Goal: Information Seeking & Learning: Find contact information

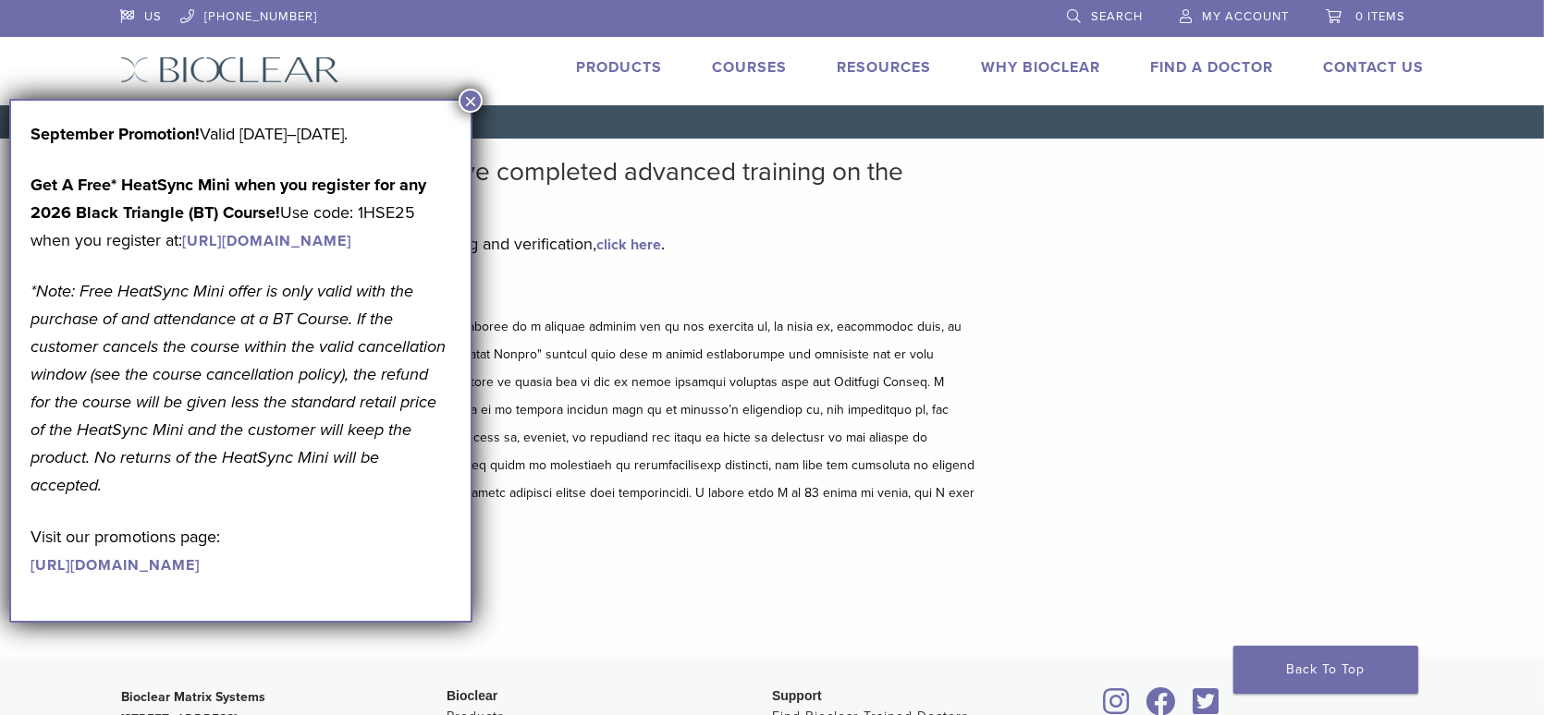
click at [463, 104] on button "×" at bounding box center [470, 101] width 24 height 24
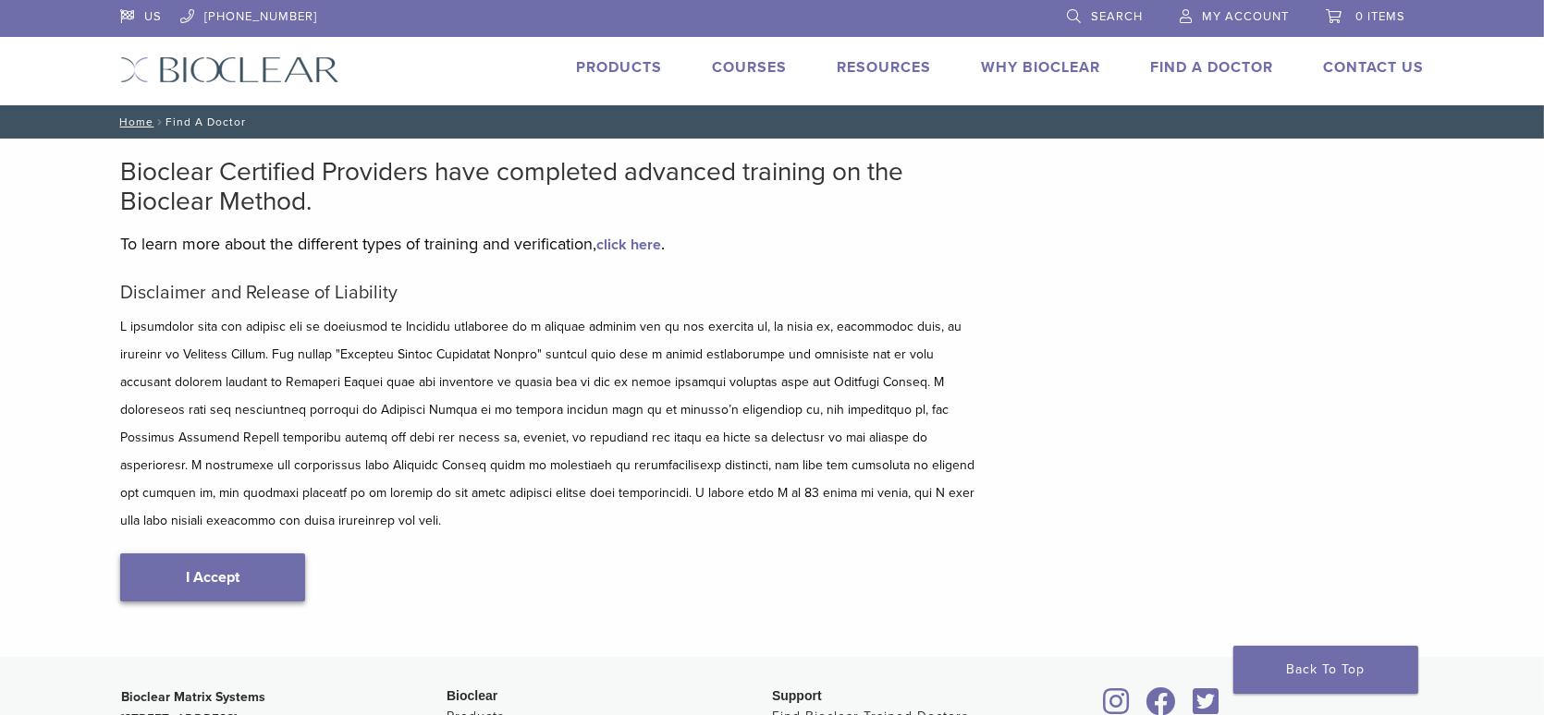
click at [263, 554] on link "I Accept" at bounding box center [212, 578] width 185 height 48
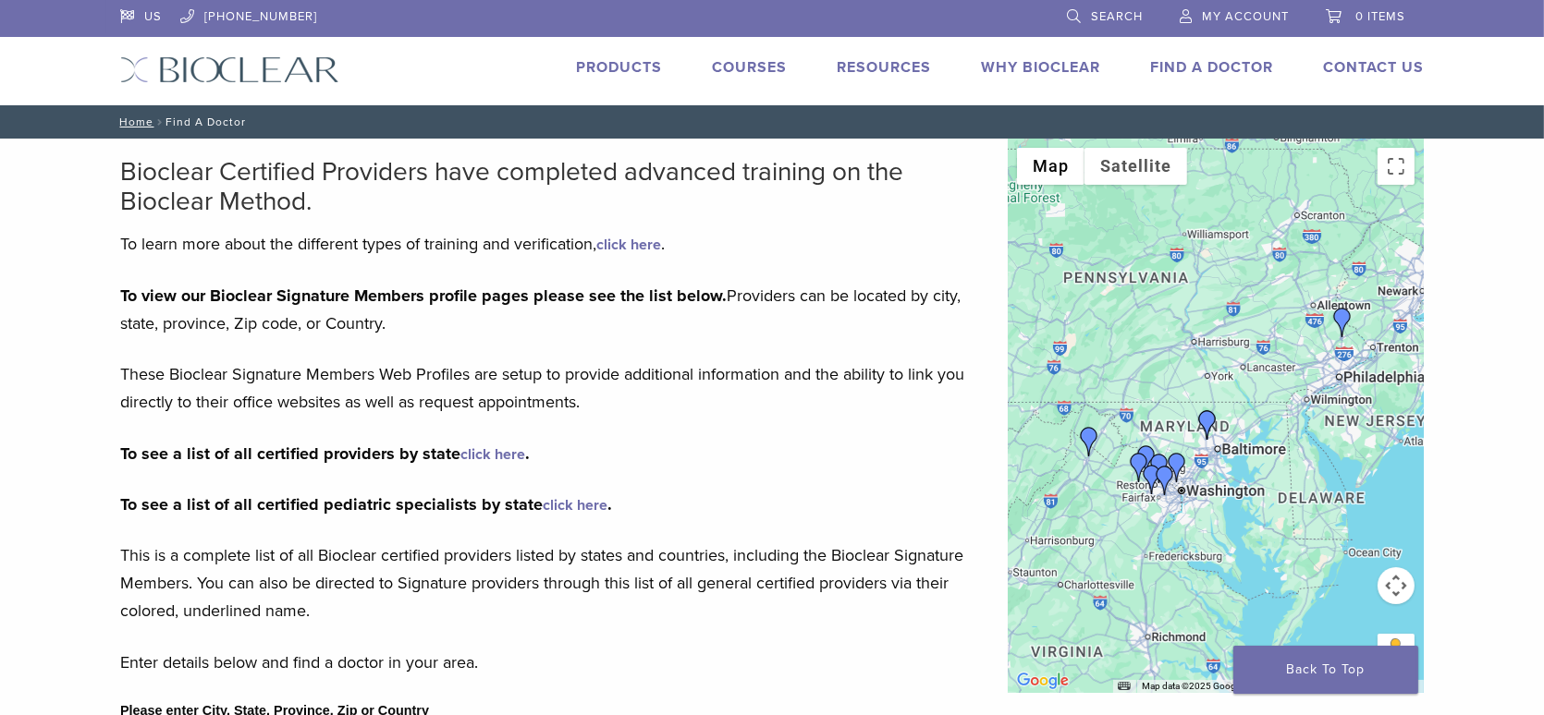
click at [751, 446] on p "To see a list of all certified providers by state click here ." at bounding box center [550, 454] width 860 height 28
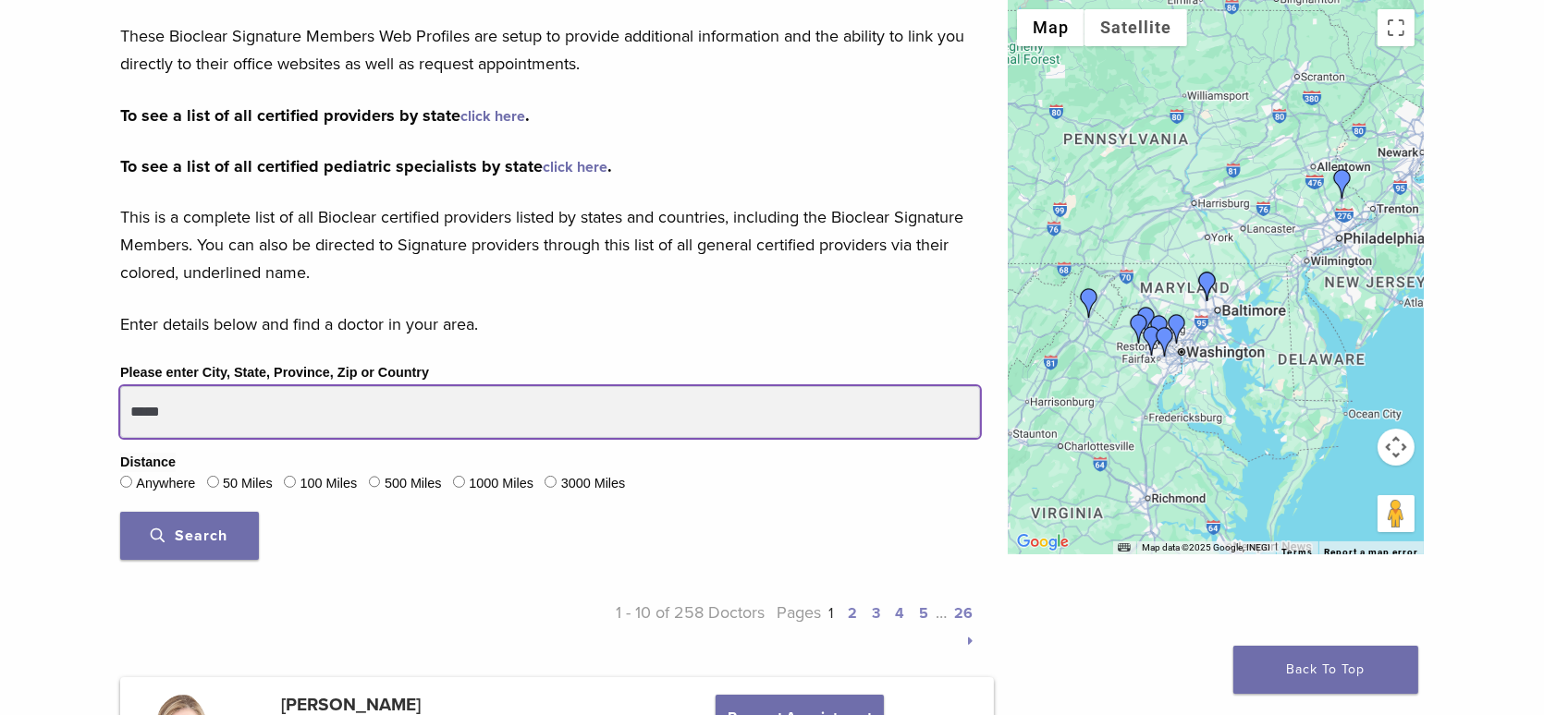
click at [264, 409] on input "*****" at bounding box center [550, 412] width 860 height 52
type input "*****"
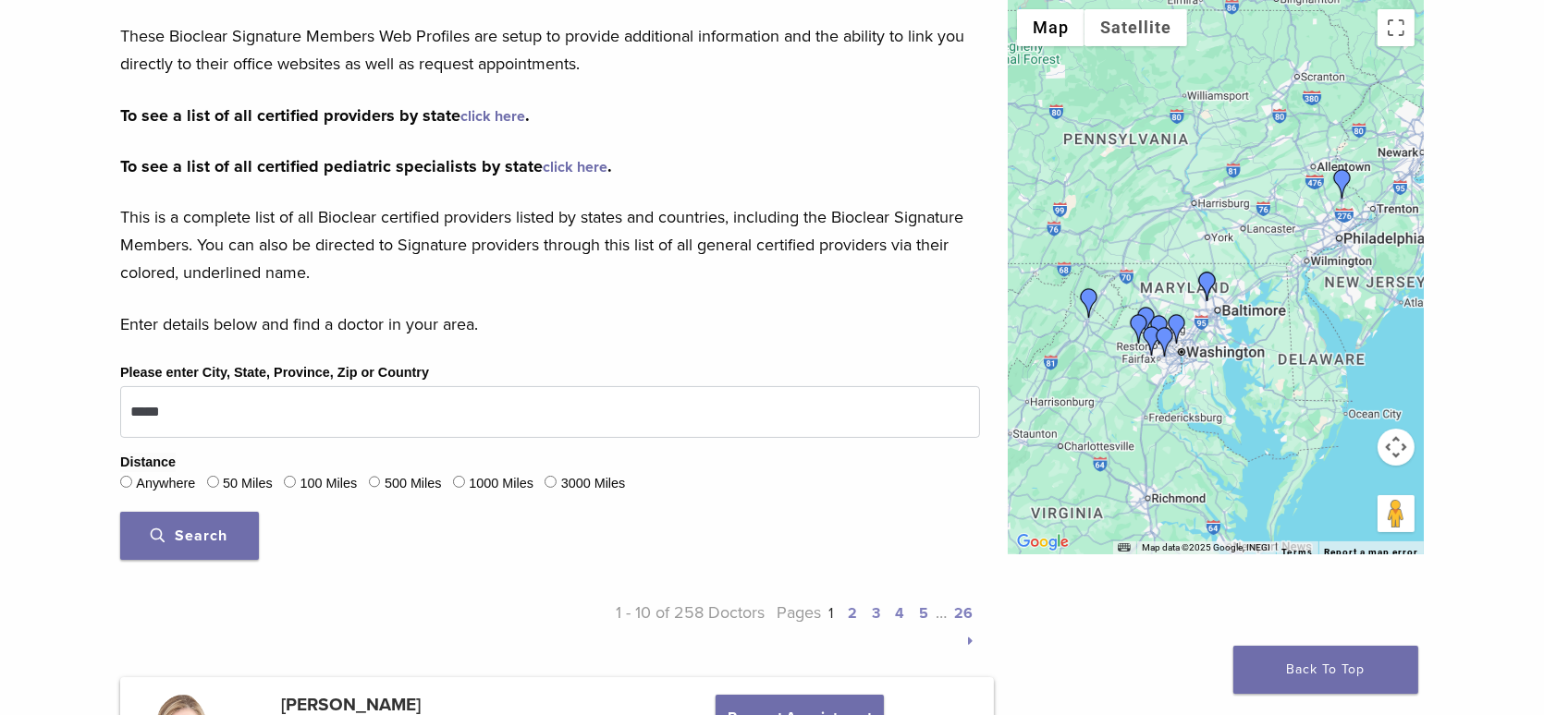
click at [202, 534] on span "Search" at bounding box center [190, 536] width 77 height 18
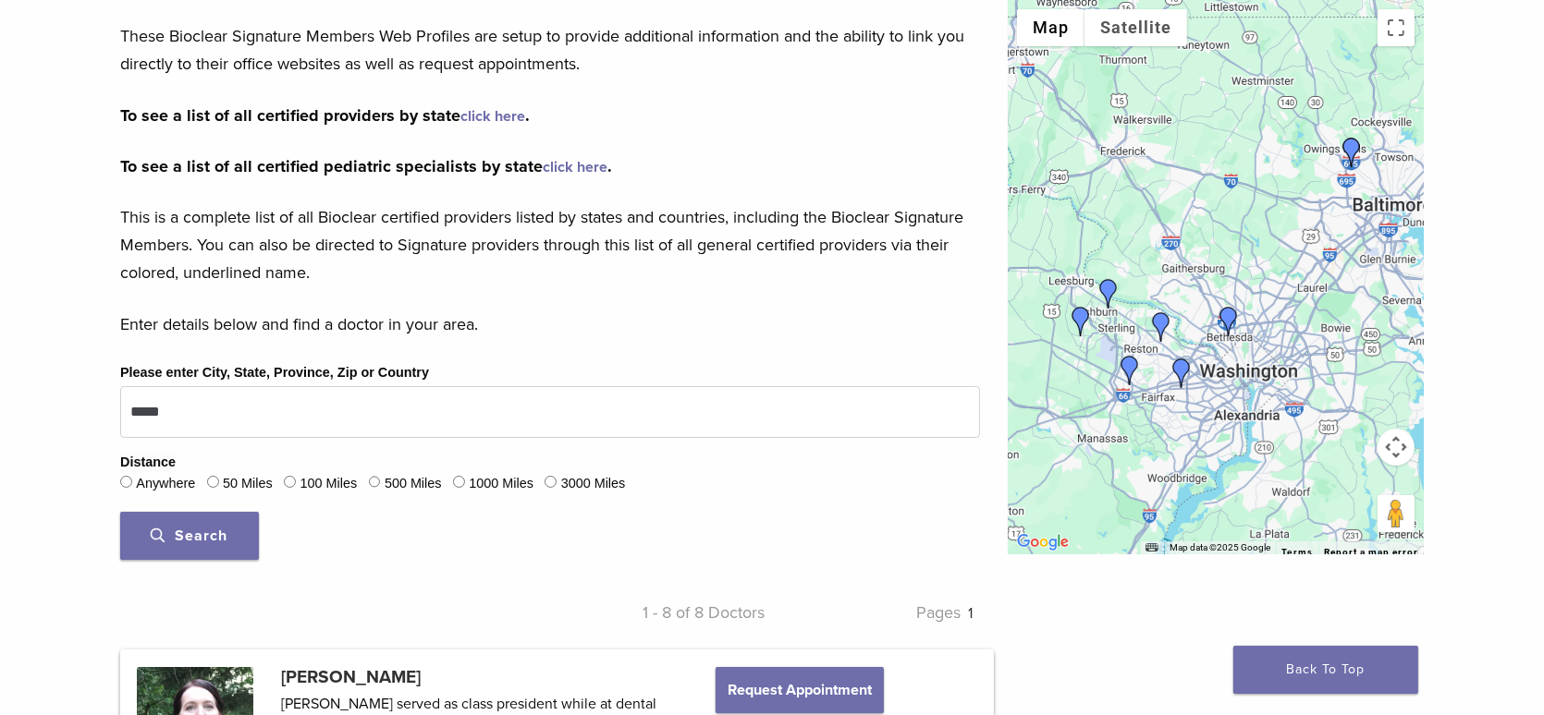
scroll to position [678, 0]
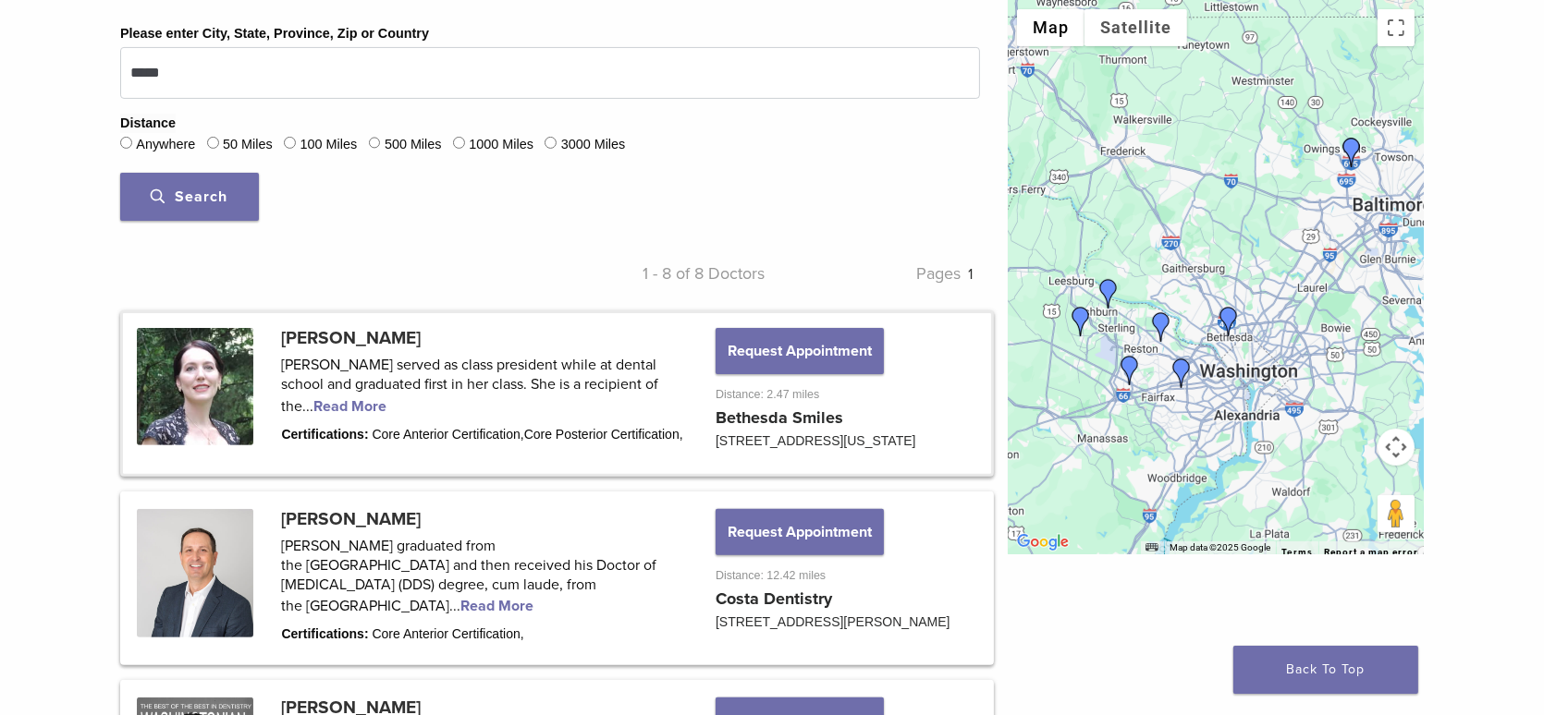
click at [351, 334] on link at bounding box center [557, 393] width 868 height 161
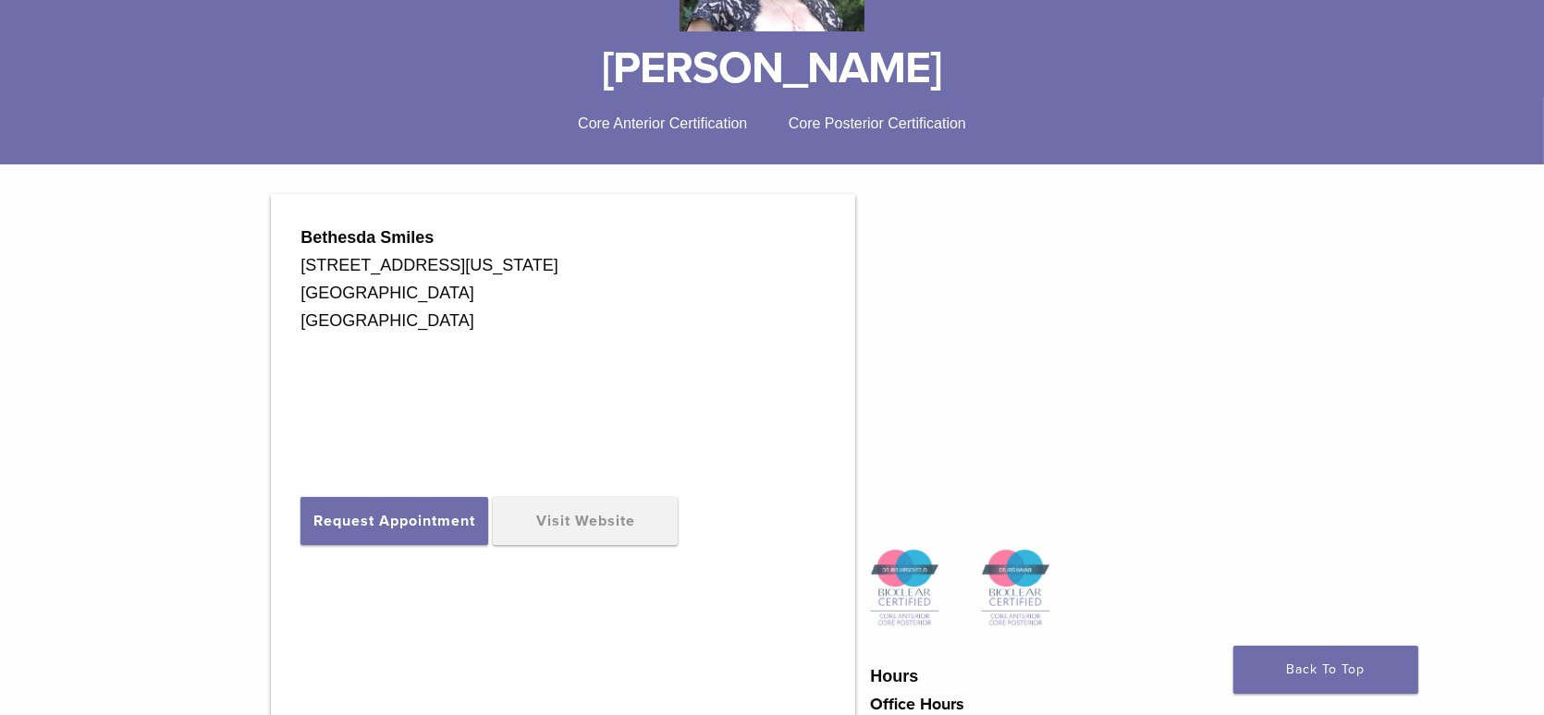
scroll to position [369, 0]
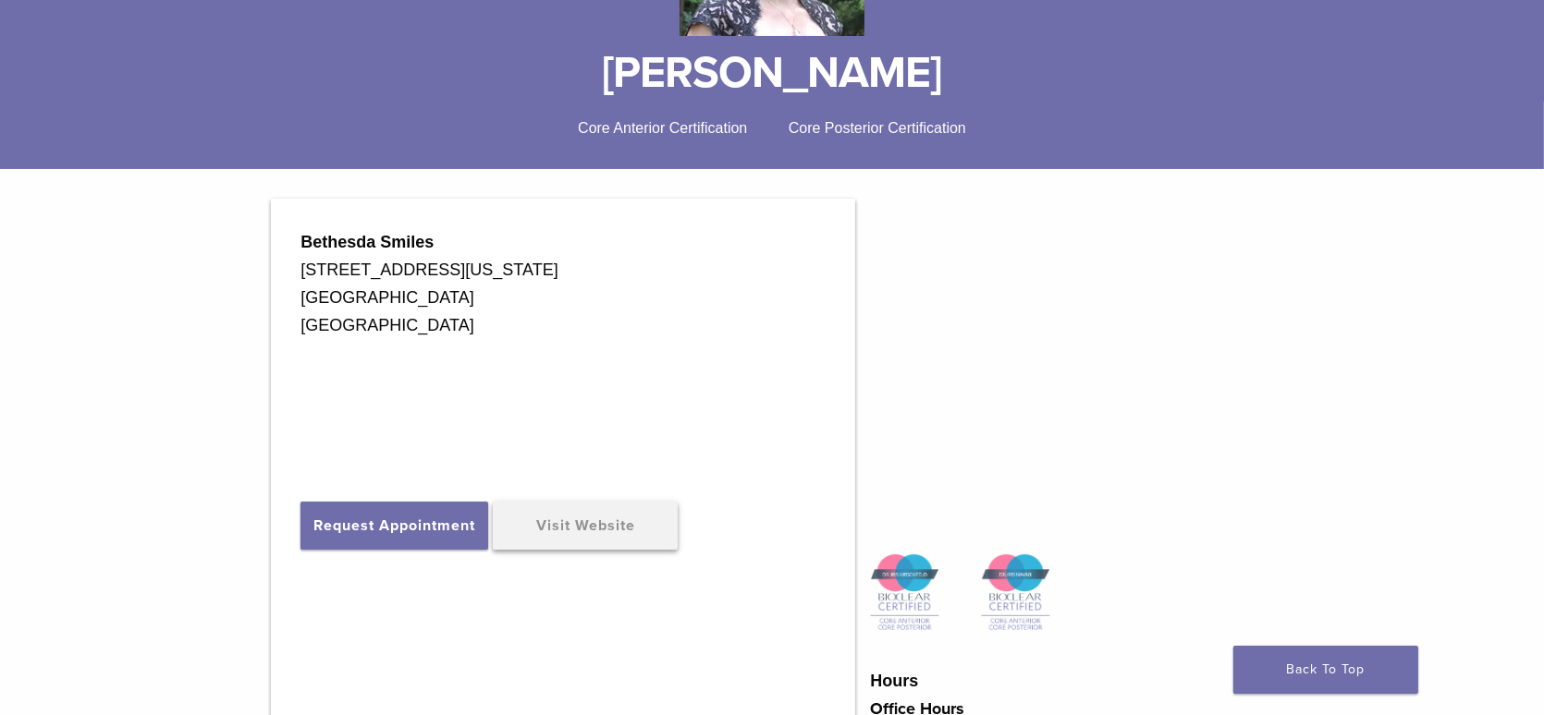
click at [562, 526] on link "Visit Website" at bounding box center [585, 526] width 185 height 48
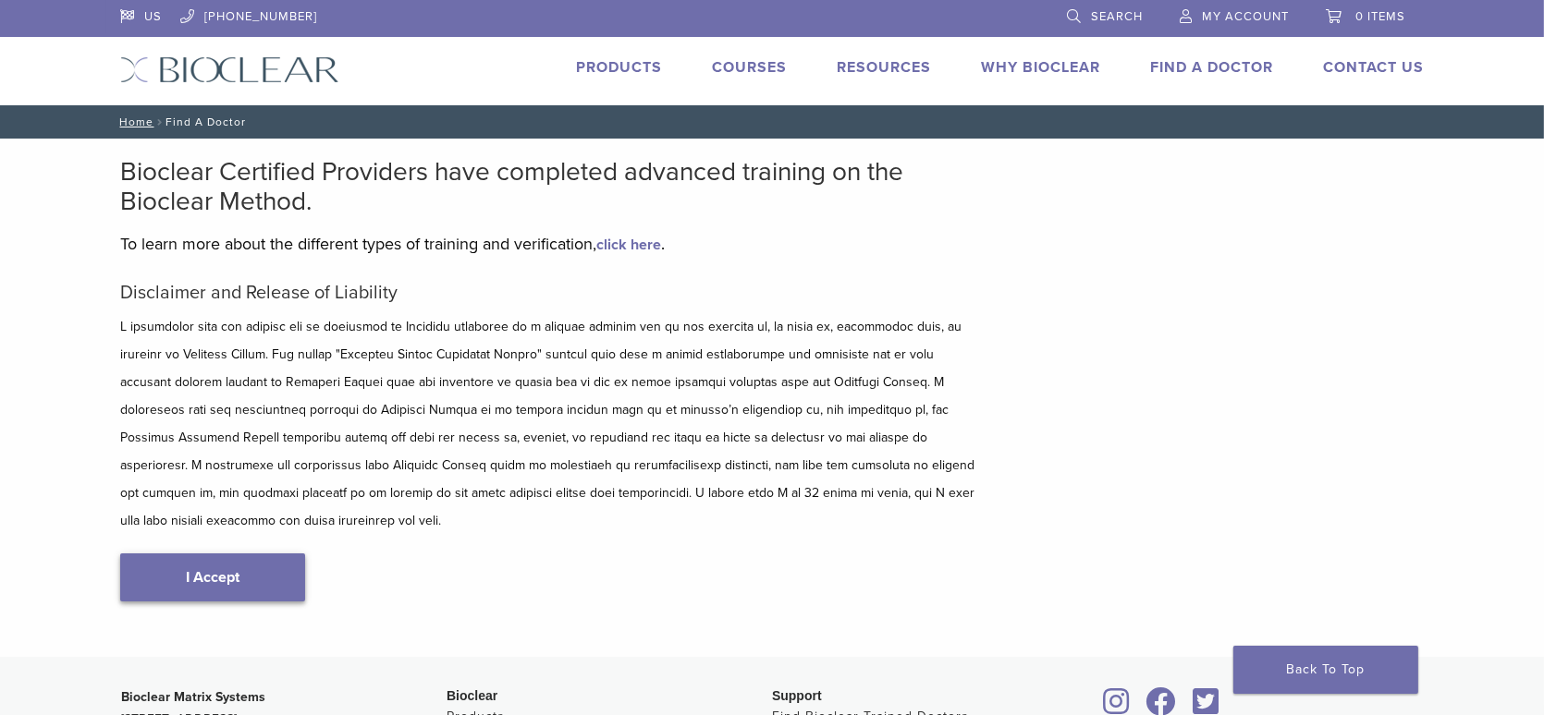
click at [240, 554] on link "I Accept" at bounding box center [212, 578] width 185 height 48
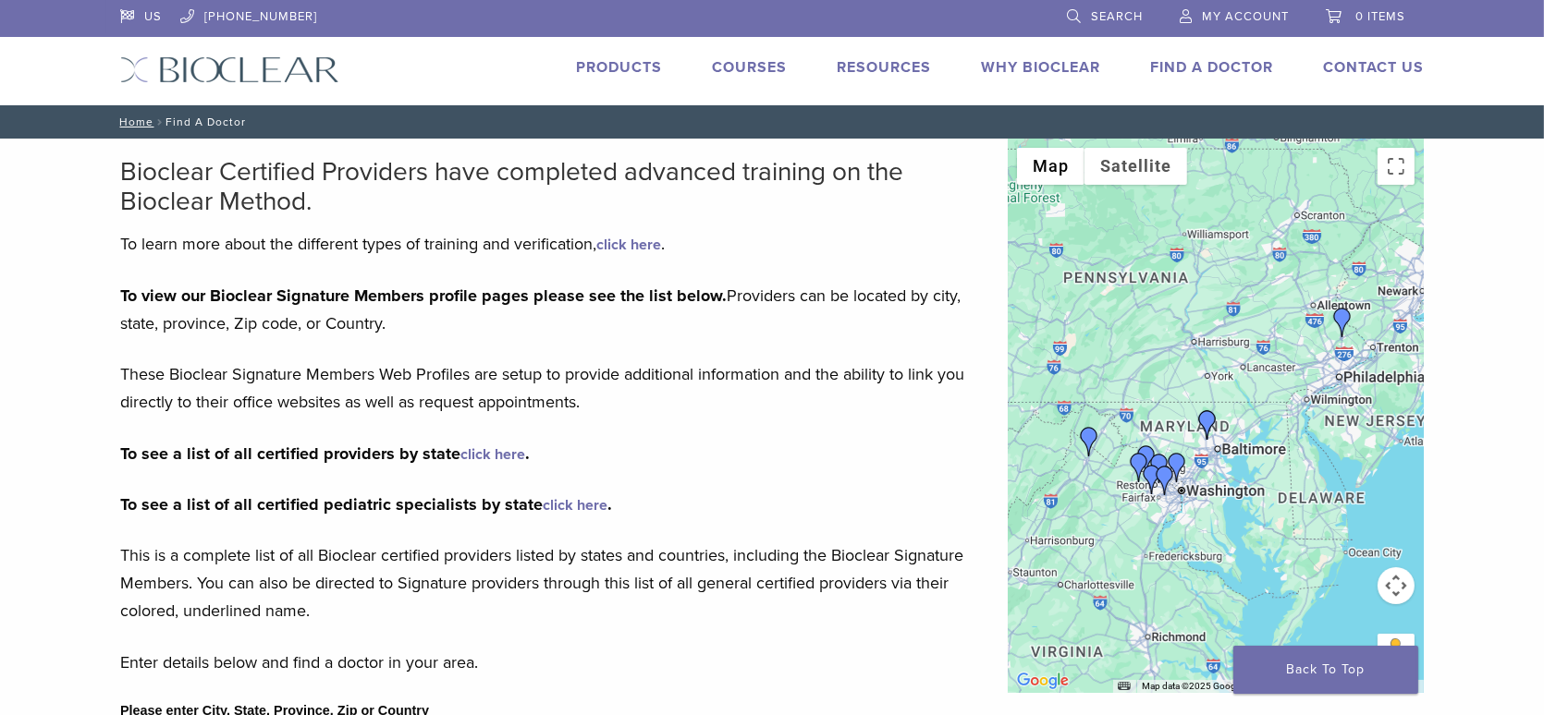
click at [499, 456] on link "click here" at bounding box center [492, 455] width 65 height 18
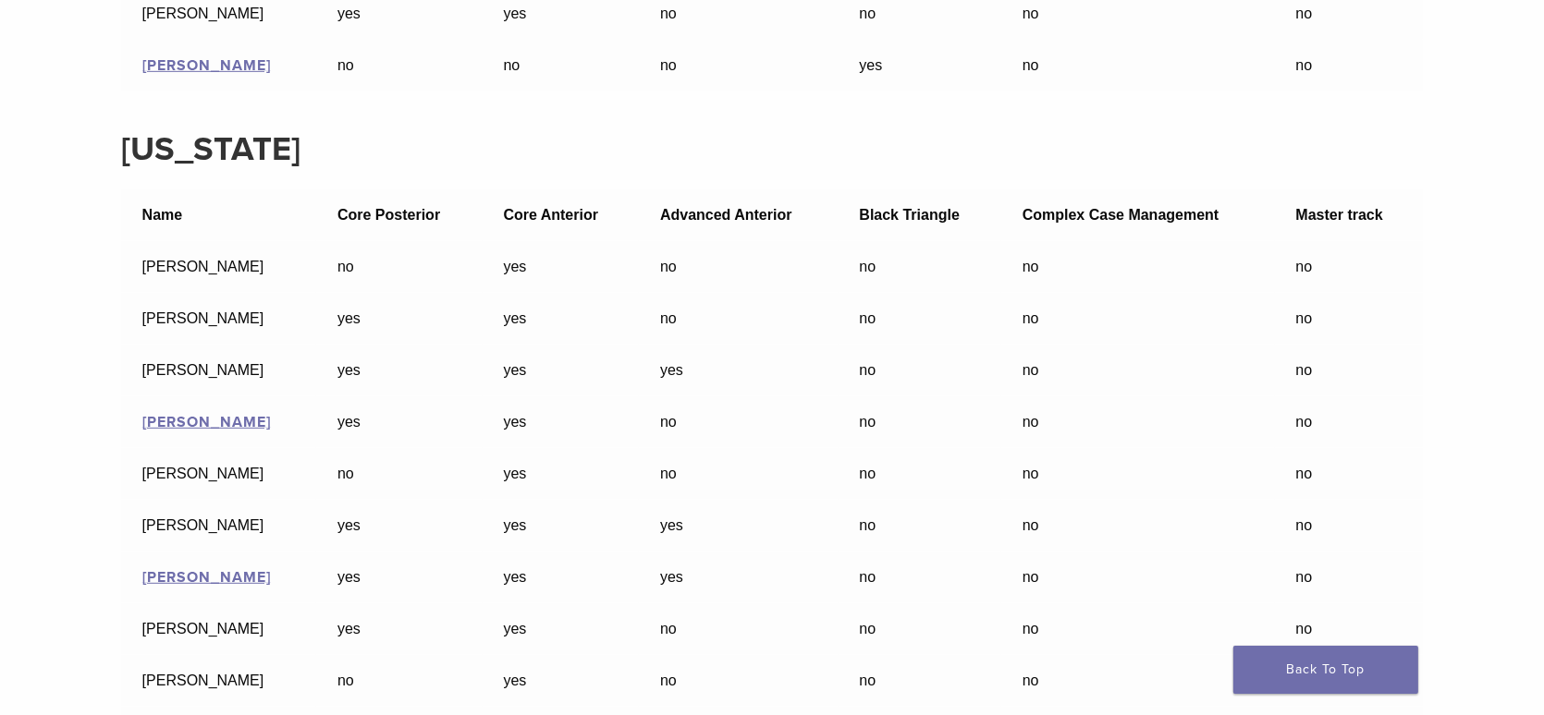
scroll to position [18979, 0]
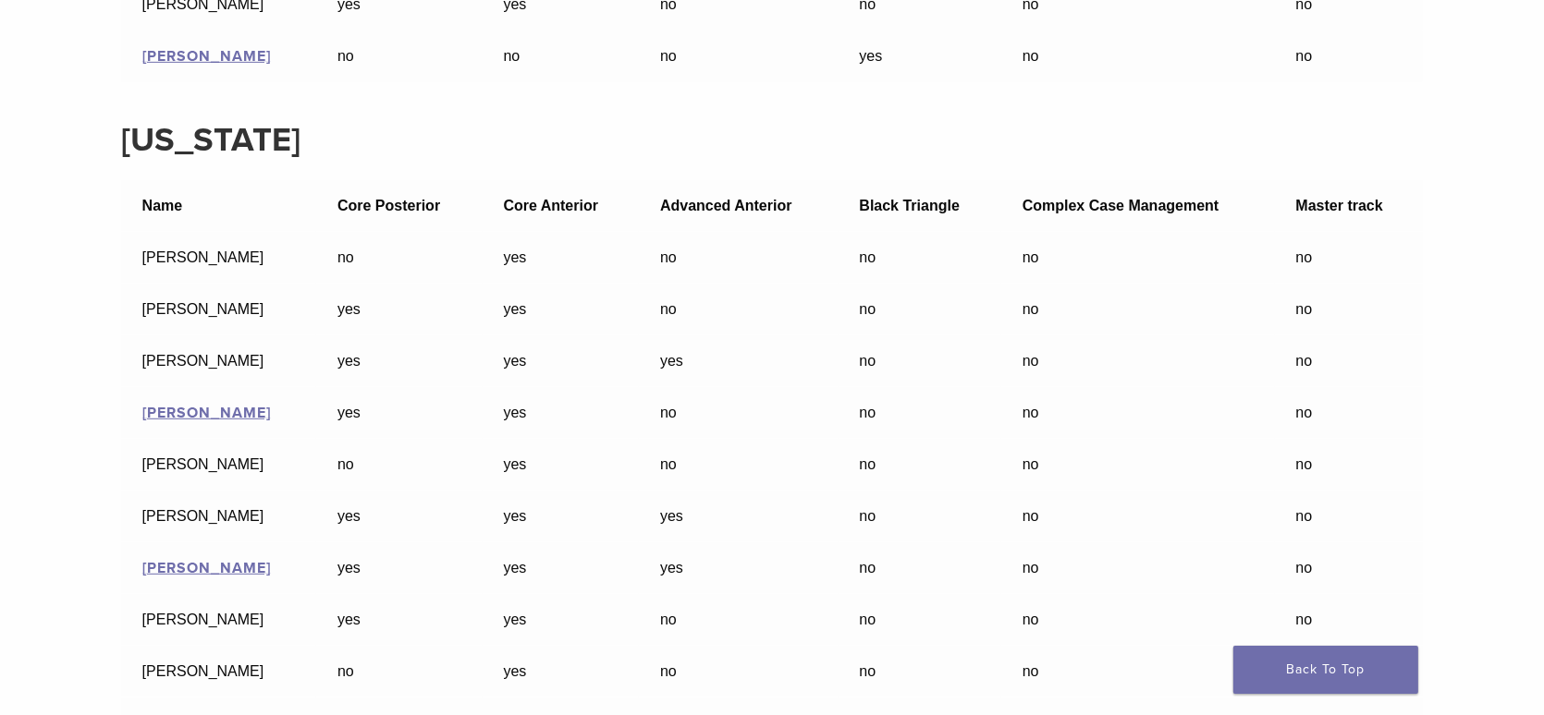
click at [155, 387] on td "Edmund Liu" at bounding box center [218, 362] width 195 height 52
click at [177, 387] on td "Edmund Liu" at bounding box center [218, 362] width 195 height 52
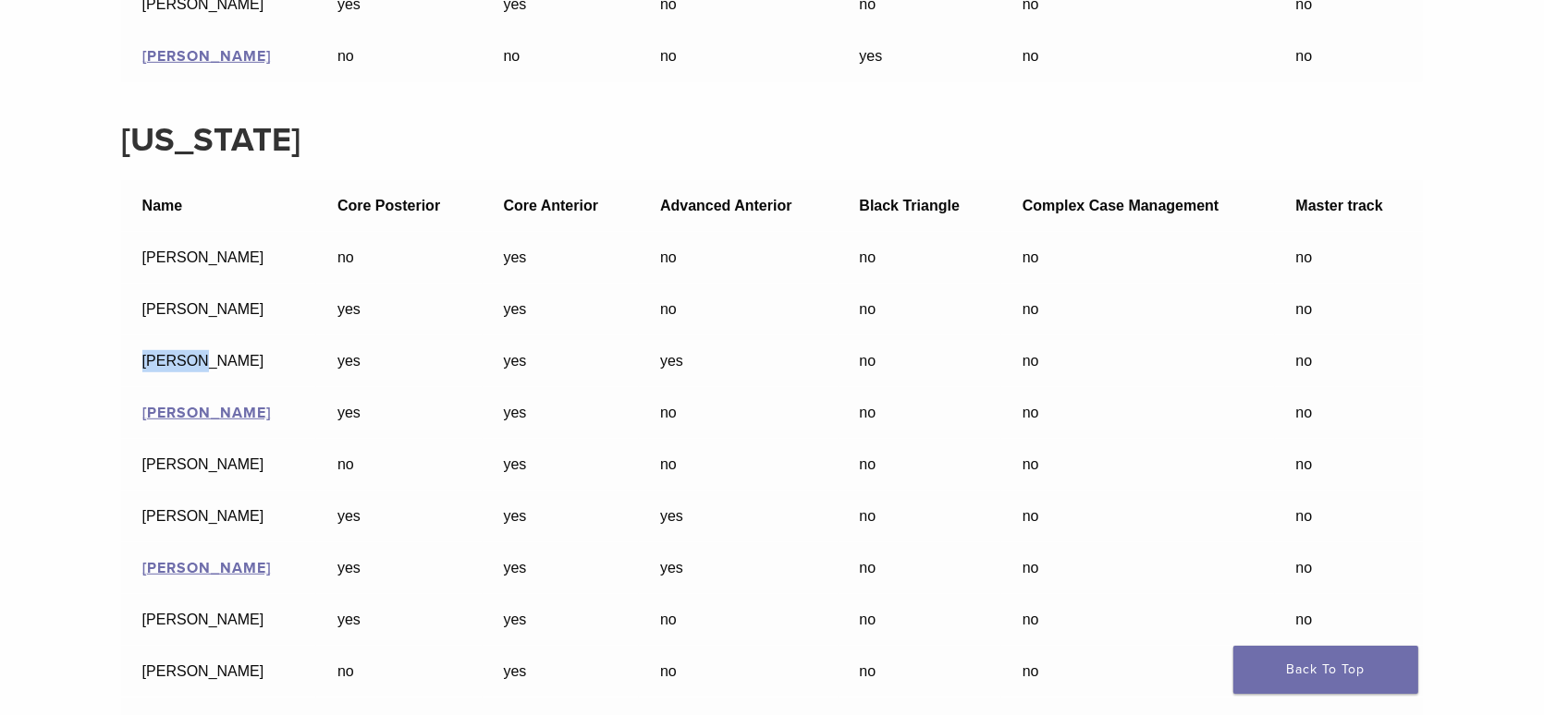
click at [177, 387] on td "Edmund Liu" at bounding box center [218, 362] width 195 height 52
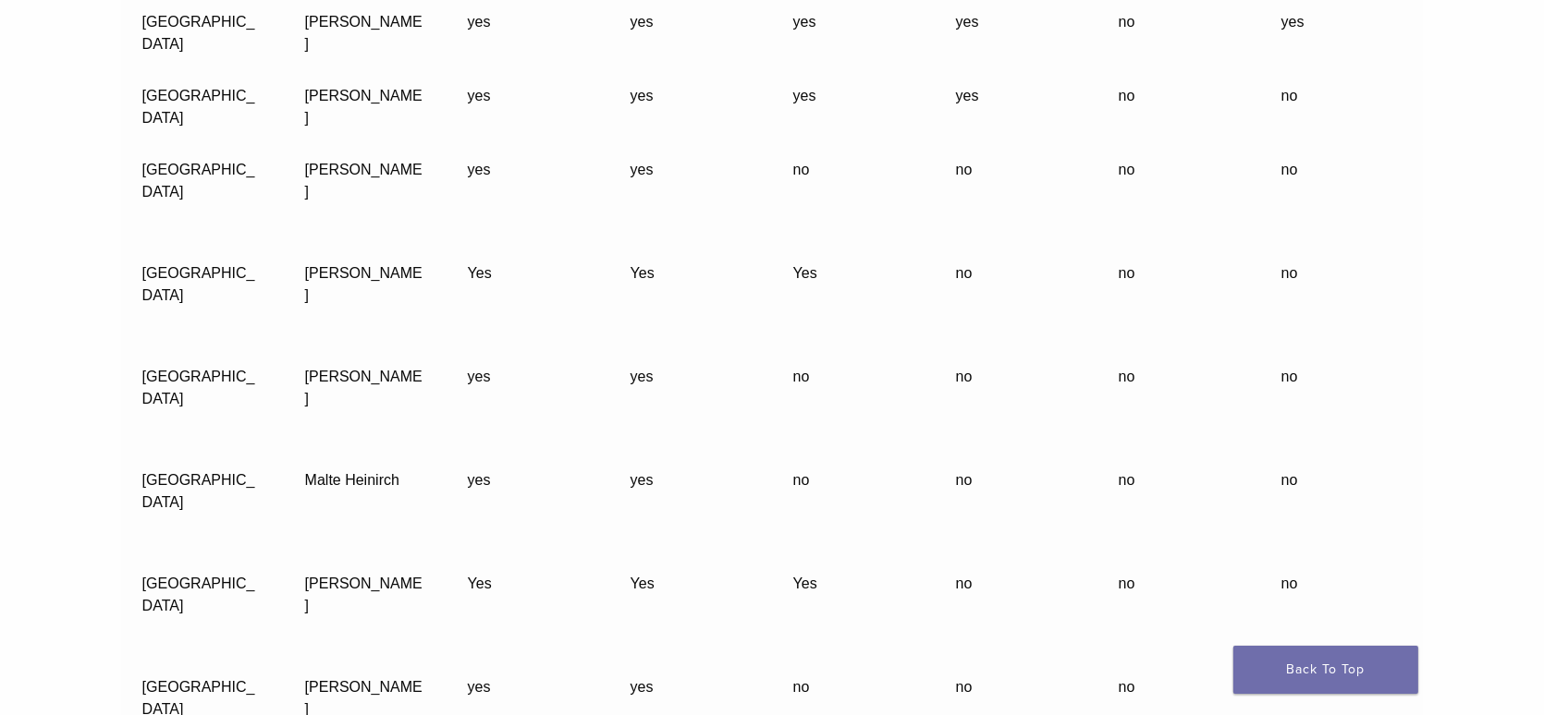
scroll to position [49831, 0]
